Goal: Task Accomplishment & Management: Manage account settings

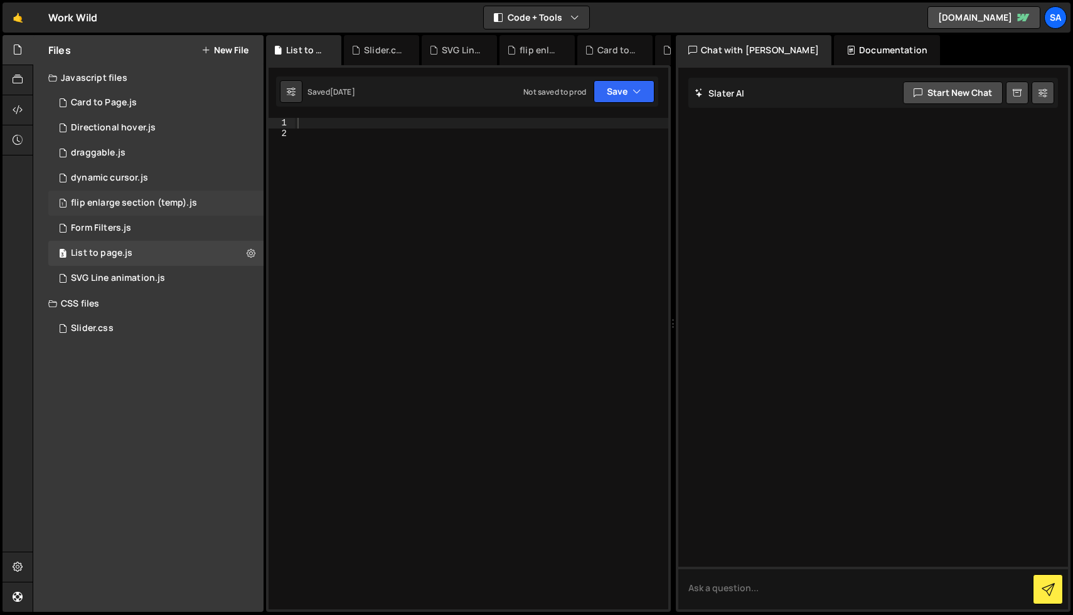
click at [137, 209] on div "1 flip enlarge section (temp).js 0" at bounding box center [155, 203] width 215 height 25
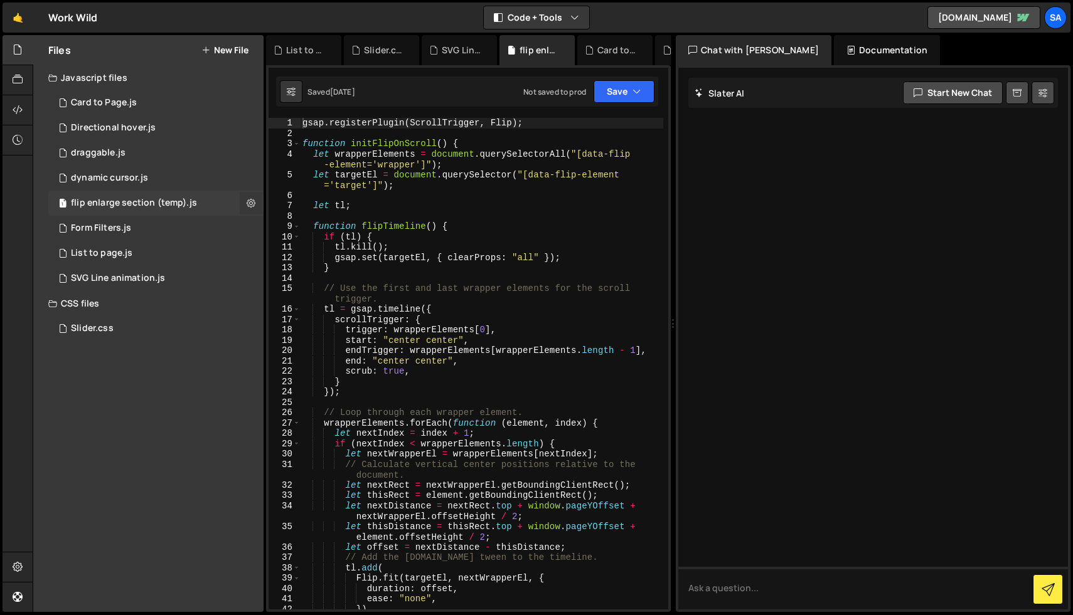
click at [255, 204] on button at bounding box center [251, 203] width 23 height 23
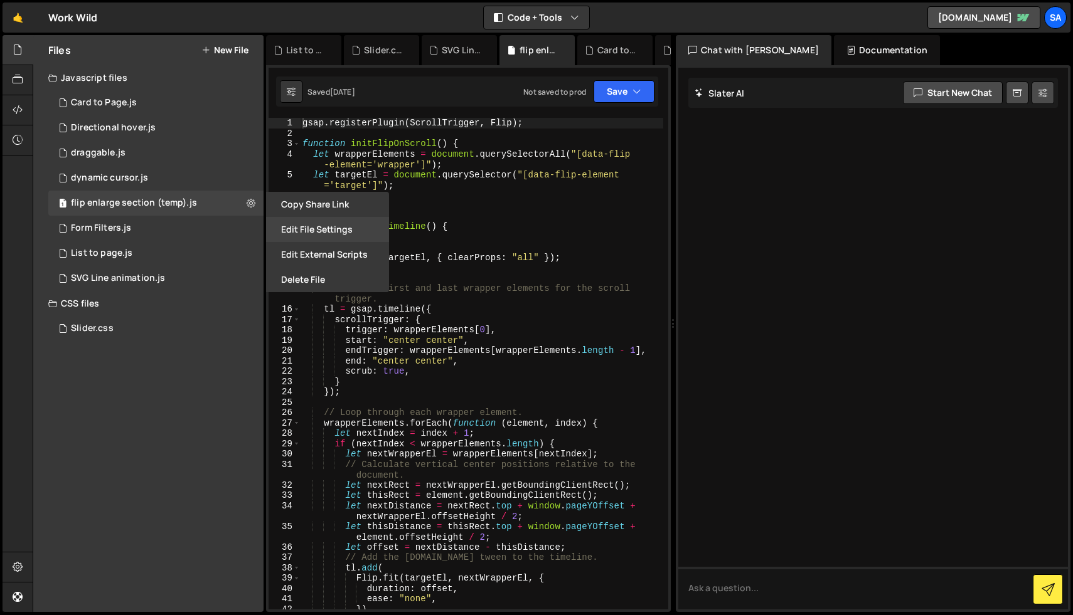
click at [306, 230] on button "Edit File Settings" at bounding box center [327, 229] width 123 height 25
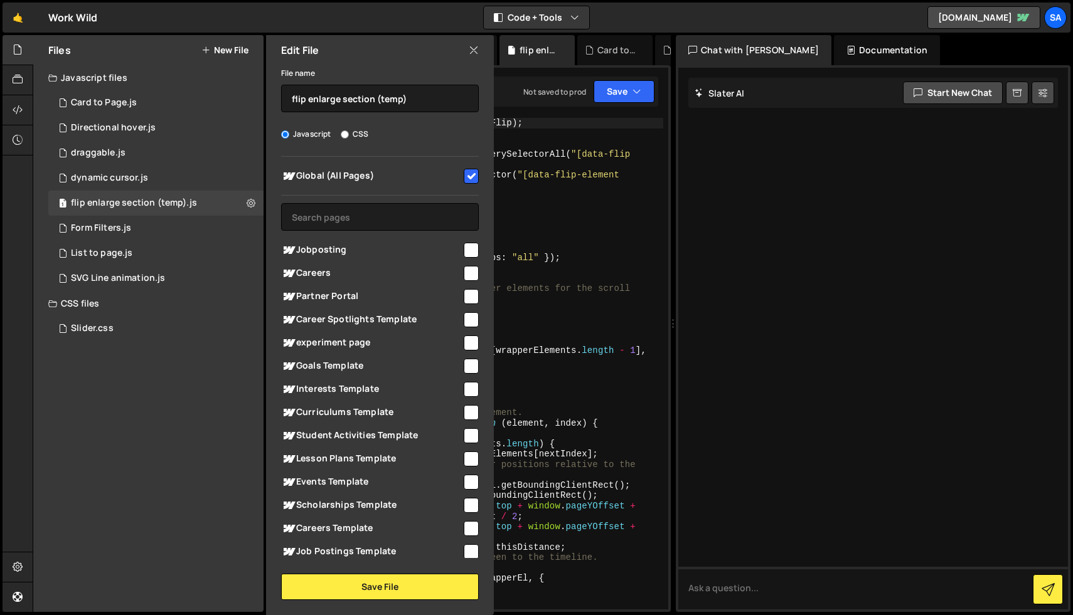
click at [467, 172] on input "checkbox" at bounding box center [471, 176] width 15 height 15
checkbox input "false"
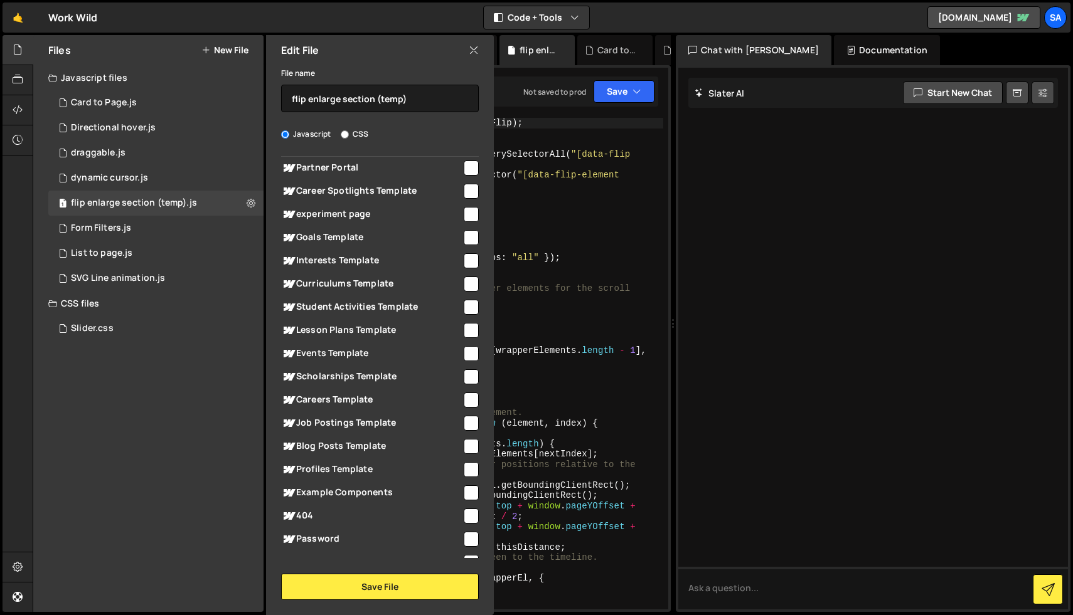
scroll to position [186, 0]
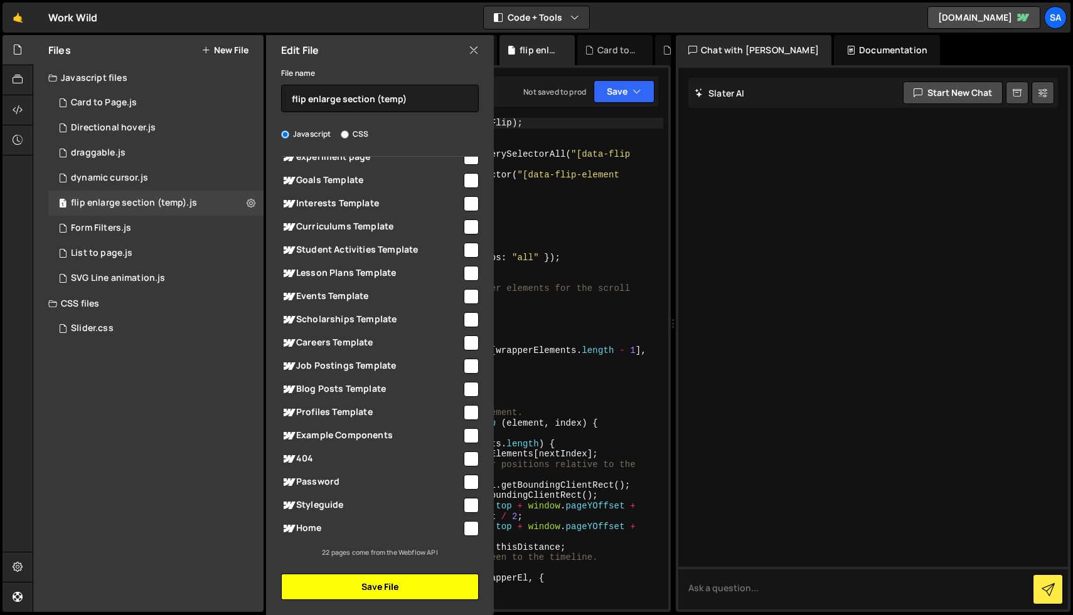
click at [432, 590] on button "Save File" at bounding box center [380, 587] width 198 height 26
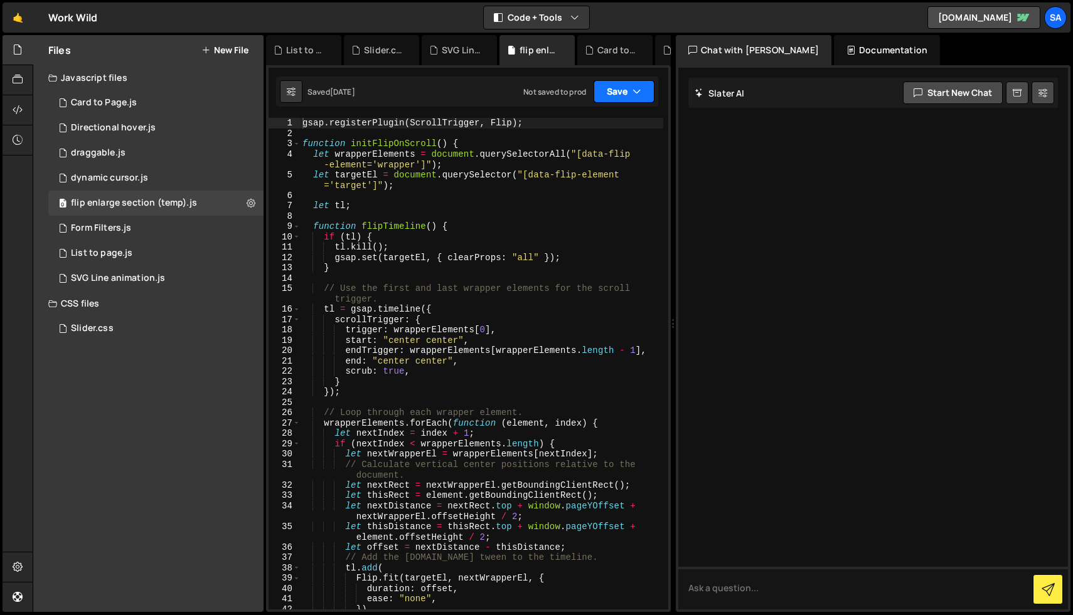
click at [618, 92] on button "Save" at bounding box center [623, 91] width 61 height 23
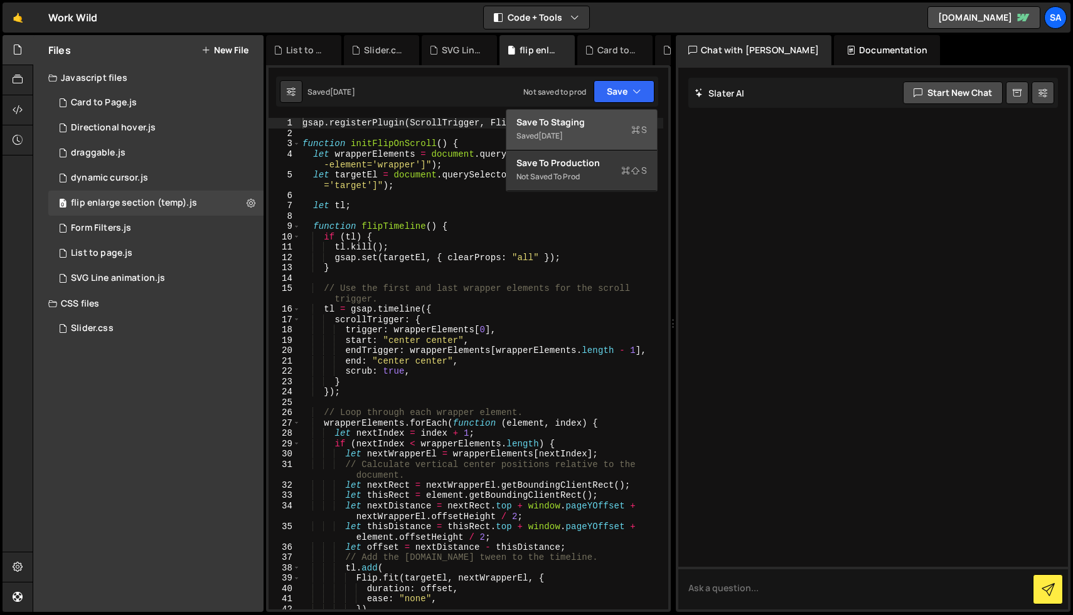
click at [589, 122] on div "Save to Staging S" at bounding box center [581, 122] width 130 height 13
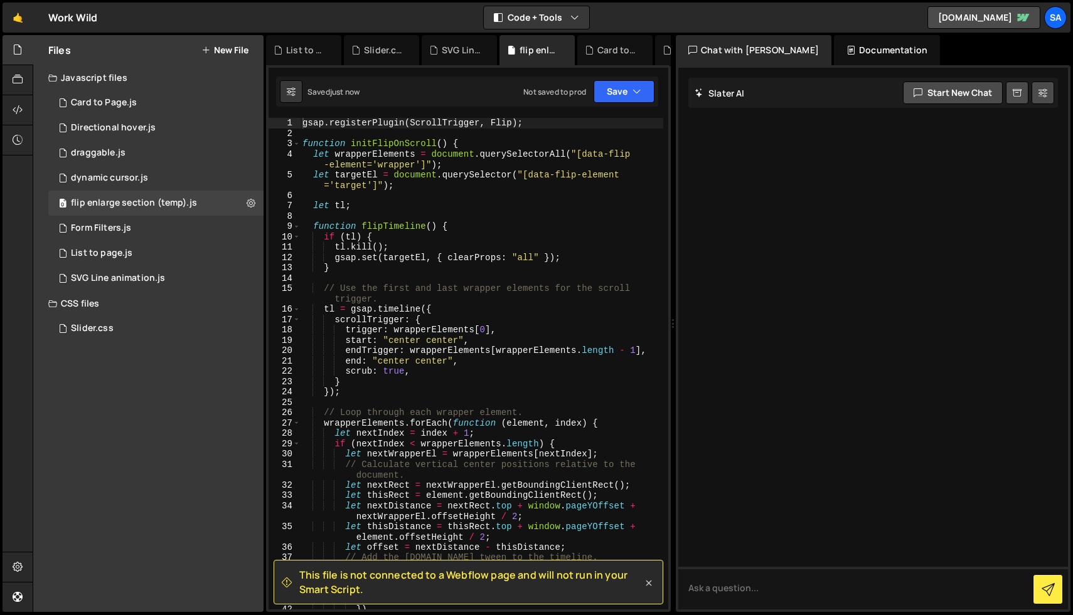
click at [649, 582] on icon at bounding box center [649, 584] width 6 height 6
